Goal: Information Seeking & Learning: Learn about a topic

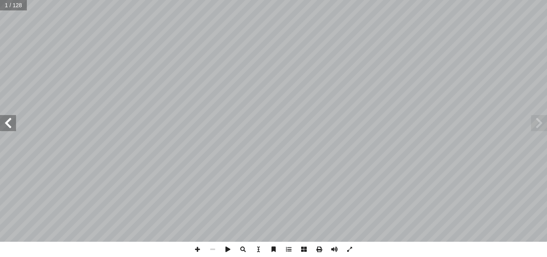
click at [12, 125] on span at bounding box center [8, 123] width 16 height 16
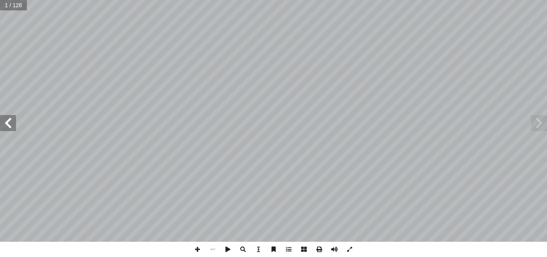
click at [12, 125] on span at bounding box center [8, 123] width 16 height 16
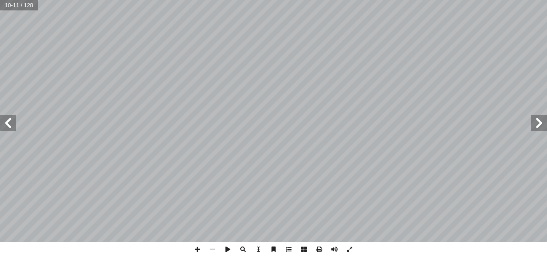
click at [12, 125] on span at bounding box center [8, 123] width 16 height 16
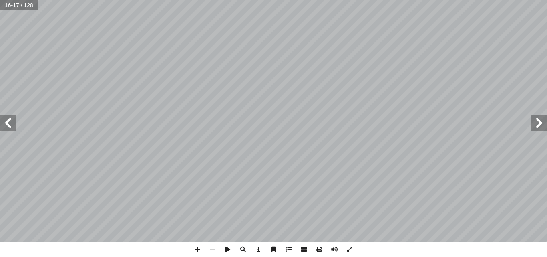
click at [12, 125] on span at bounding box center [8, 123] width 16 height 16
click at [195, 247] on span at bounding box center [197, 248] width 15 height 15
